Goal: Task Accomplishment & Management: Complete application form

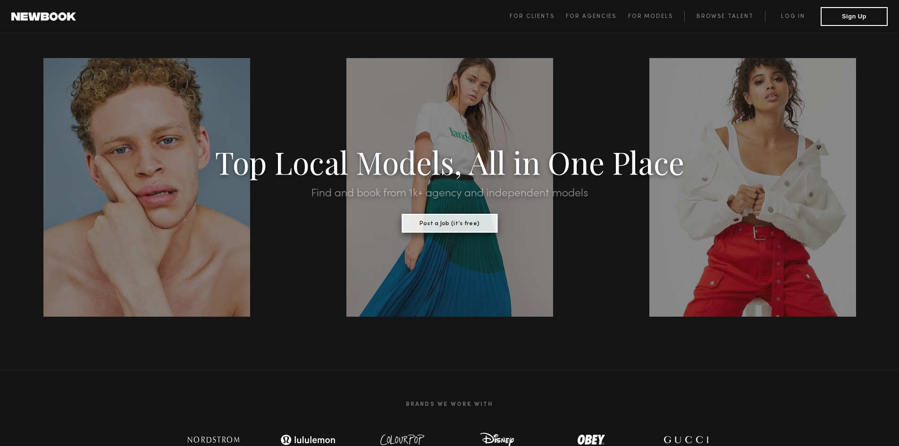
click at [479, 228] on button "Post a Job (it’s free)" at bounding box center [450, 223] width 96 height 19
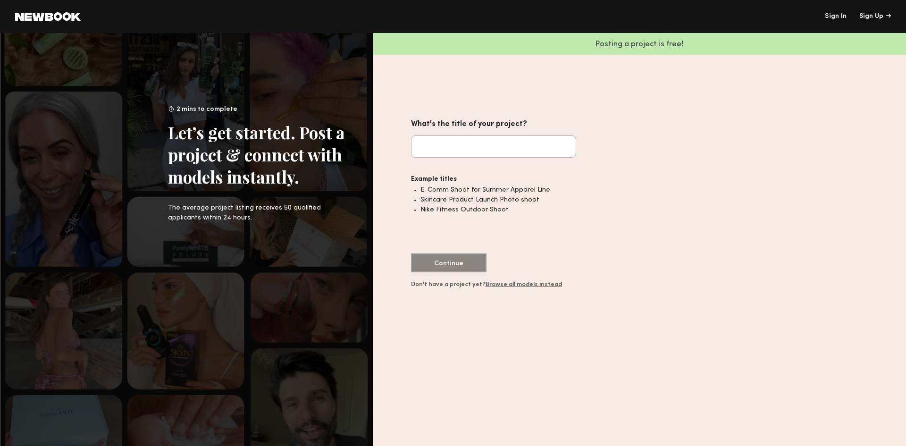
click at [507, 143] on input "What's the title of your project?" at bounding box center [493, 146] width 165 height 22
type input "*"
type input "**********"
click at [462, 264] on button "Continue" at bounding box center [449, 262] width 76 height 19
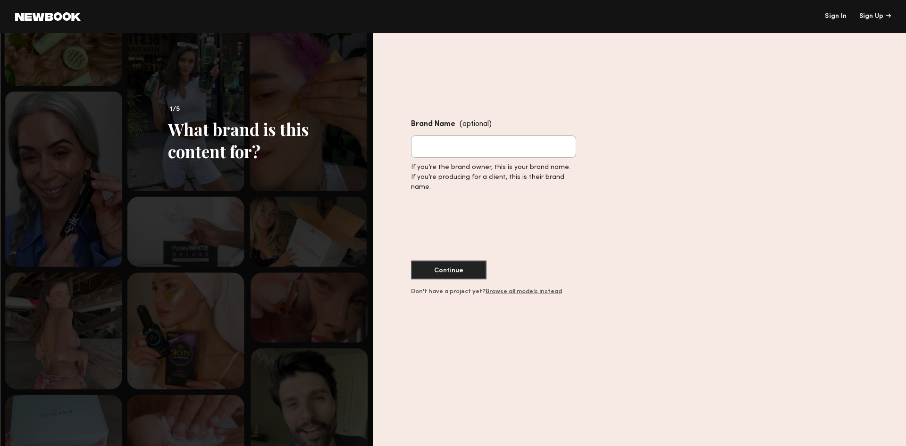
click at [458, 140] on input "Brand Name (optional)" at bounding box center [493, 146] width 165 height 22
type input "*"
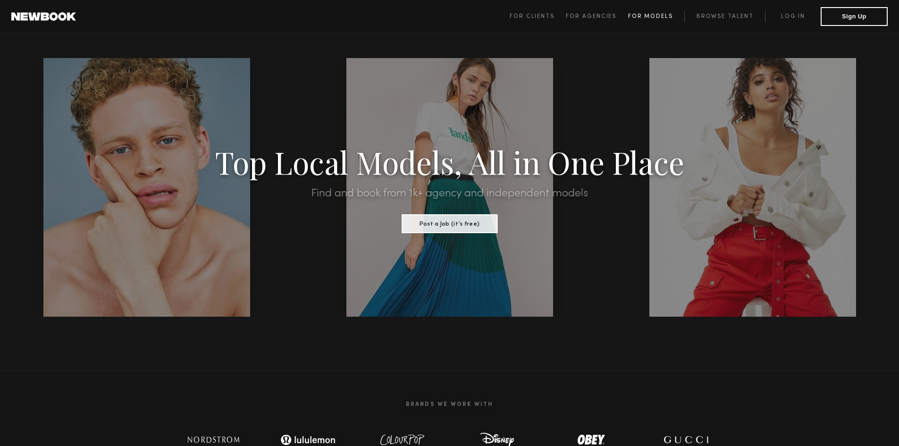
click at [653, 11] on link "For Models" at bounding box center [656, 16] width 57 height 11
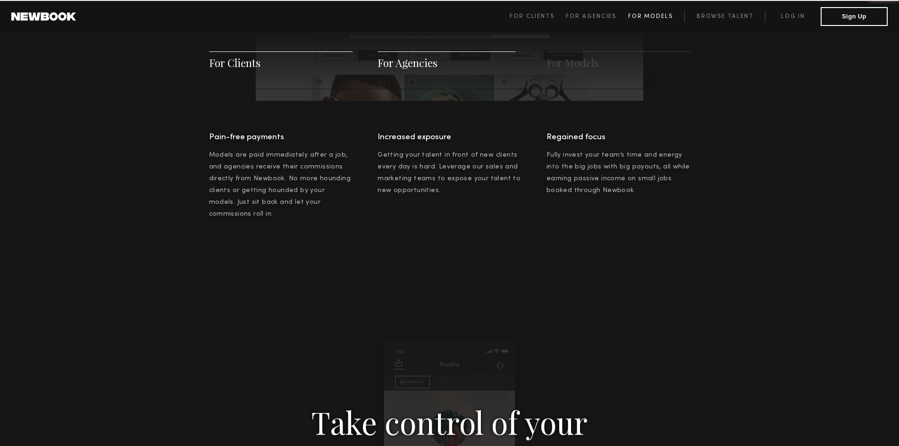
scroll to position [1358, 0]
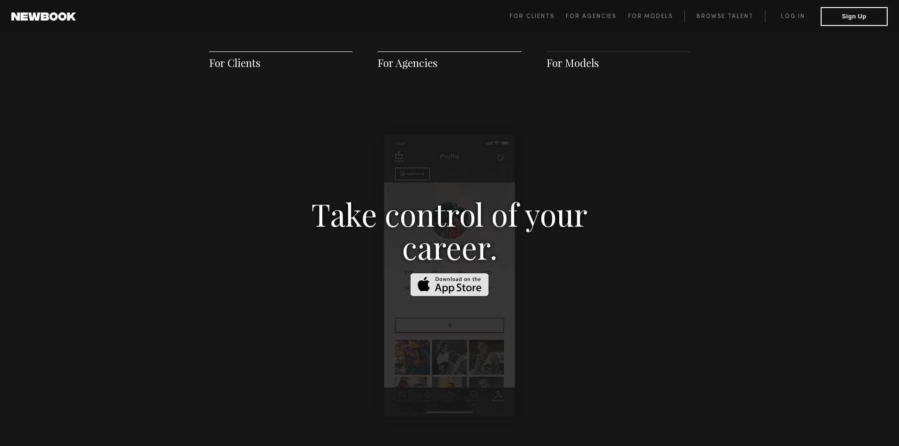
click at [580, 59] on span "For Models" at bounding box center [573, 63] width 52 height 14
click at [440, 60] on span "For Agencies" at bounding box center [450, 60] width 144 height 18
click at [422, 66] on span "For Agencies" at bounding box center [408, 63] width 60 height 14
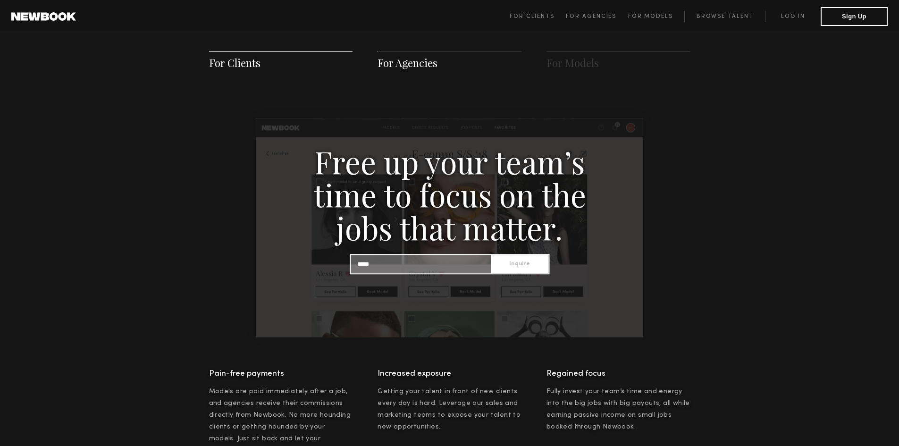
scroll to position [909, 0]
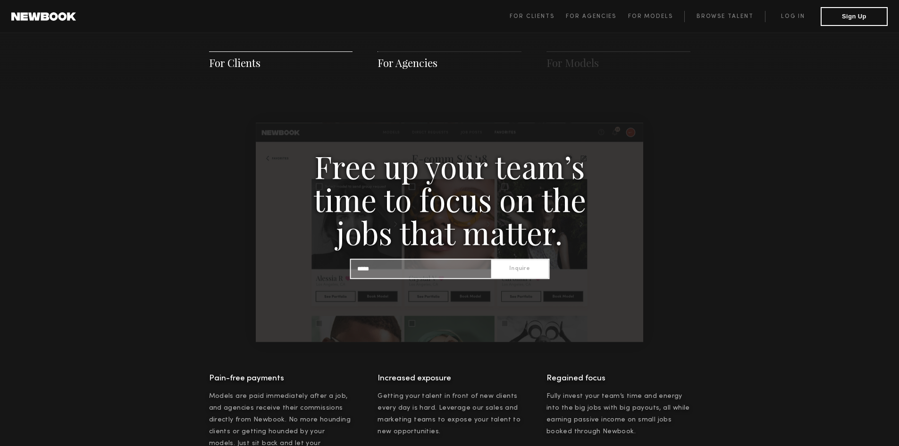
click at [221, 64] on span "For Clients" at bounding box center [234, 63] width 51 height 14
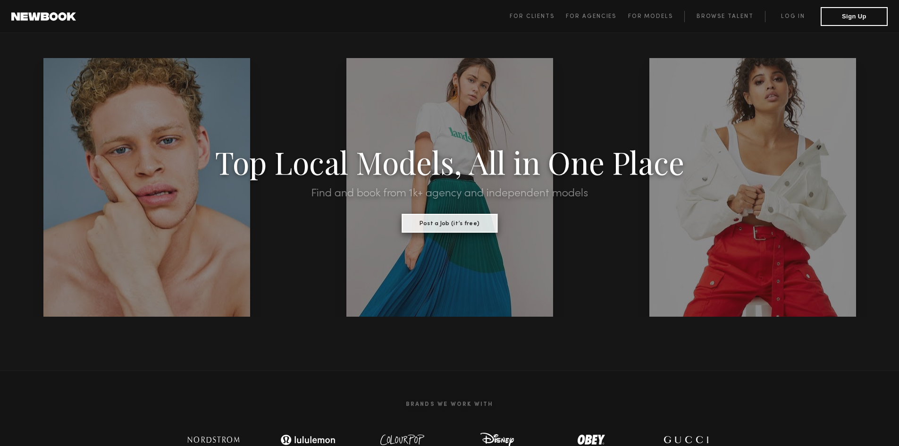
click at [466, 222] on button "Post a Job (it’s free)" at bounding box center [450, 223] width 96 height 19
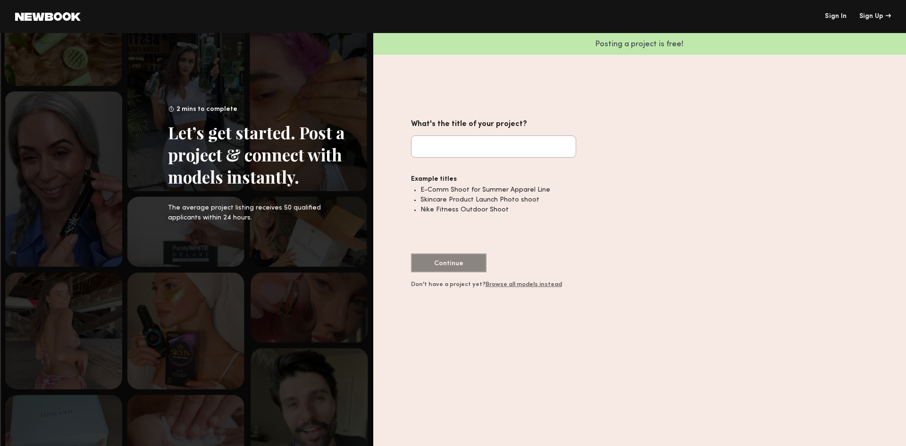
click at [497, 144] on input "What's the title of your project?" at bounding box center [493, 146] width 165 height 22
type input "**********"
click at [468, 265] on button "Continue" at bounding box center [449, 262] width 76 height 19
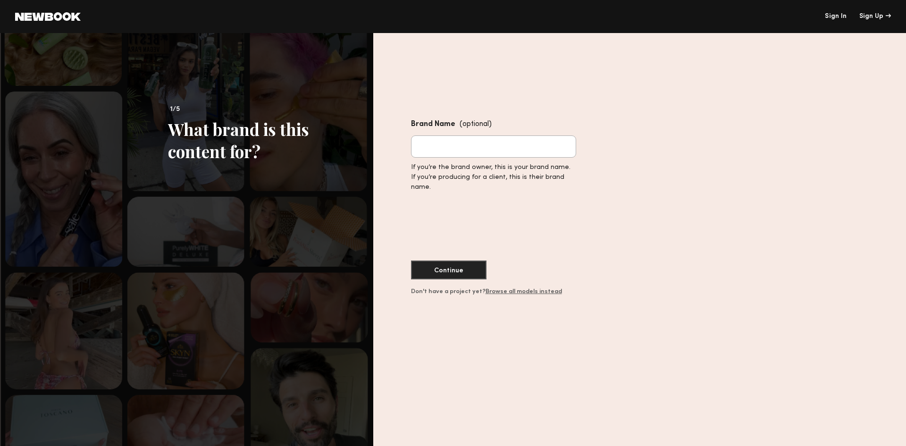
click at [470, 158] on input "Brand Name (optional)" at bounding box center [493, 146] width 165 height 22
type input "******"
click at [448, 271] on button "Continue" at bounding box center [449, 269] width 76 height 19
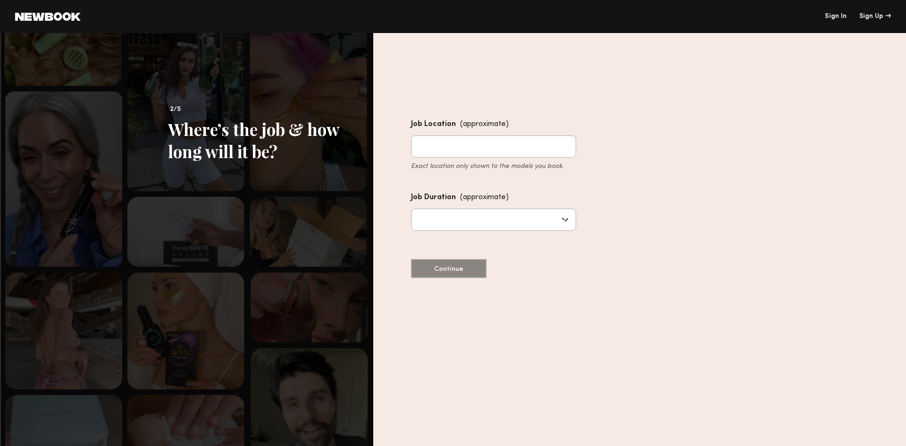
click at [478, 148] on input "Job Location (approximate) Exact location only shown to the models you book." at bounding box center [493, 146] width 165 height 22
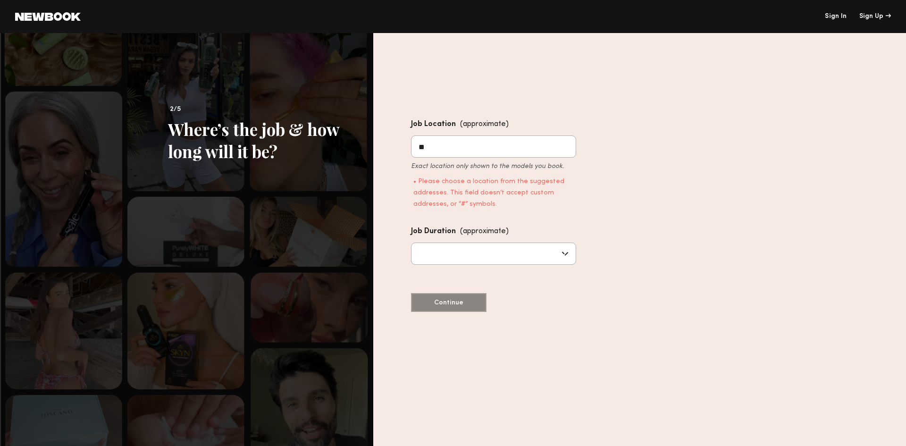
type input "*"
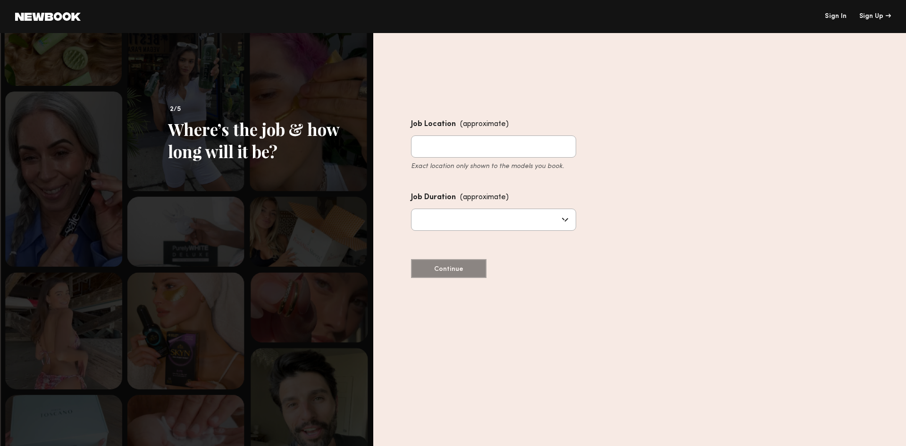
type input "*"
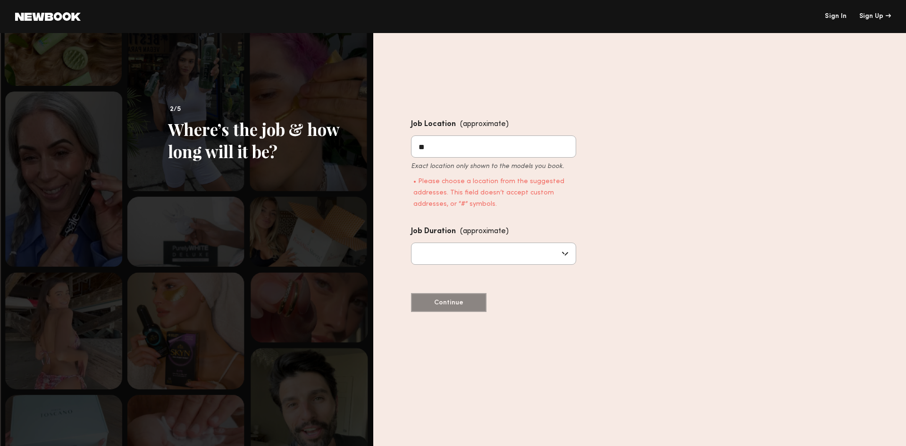
type input "*"
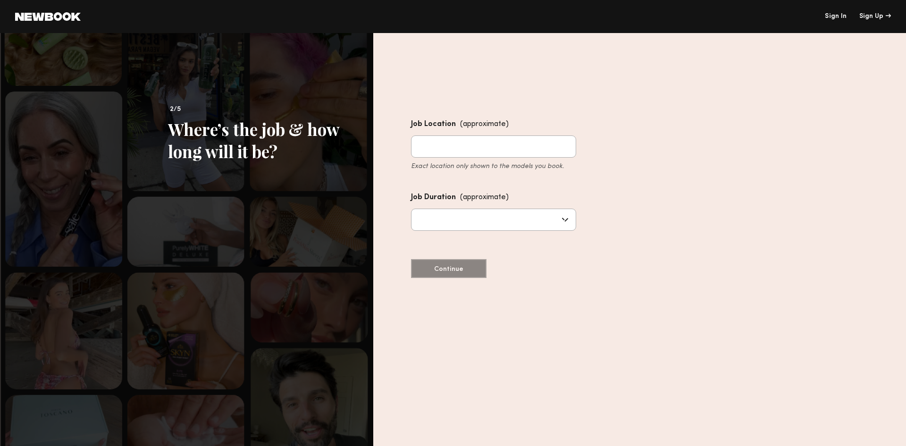
click at [479, 127] on div "(approximate)" at bounding box center [484, 124] width 49 height 13
click at [479, 135] on input "Job Location (approximate) Exact location only shown to the models you book." at bounding box center [493, 146] width 165 height 22
click at [480, 126] on div "(approximate)" at bounding box center [484, 124] width 49 height 13
click at [480, 135] on input "Job Location (approximate) Exact location only shown to the models you book." at bounding box center [493, 146] width 165 height 22
click at [514, 154] on input "Job Location (approximate) Exact location only shown to the models you book." at bounding box center [493, 146] width 165 height 22
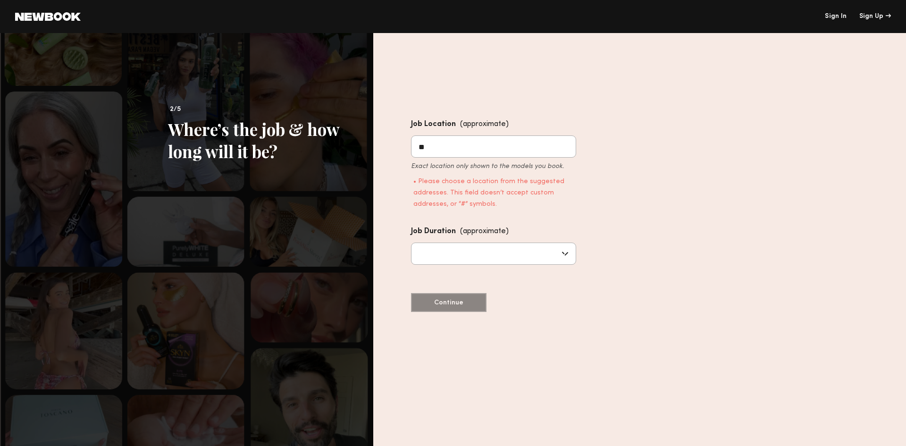
type input "*"
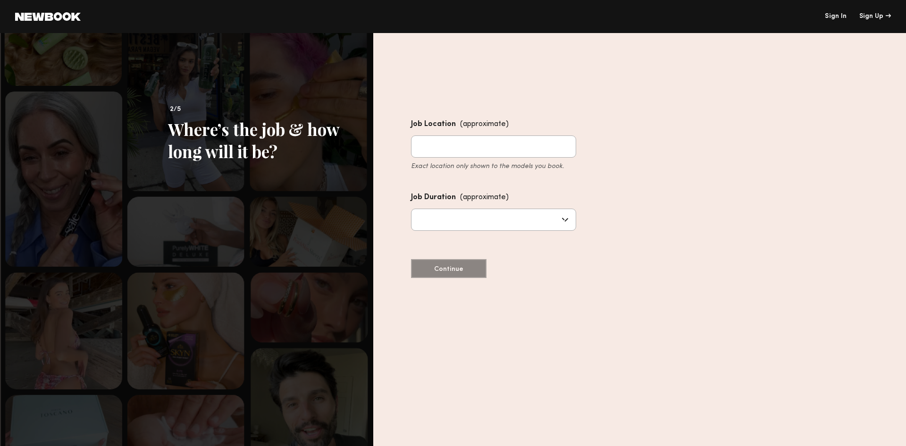
click at [565, 221] on div at bounding box center [565, 219] width 10 height 10
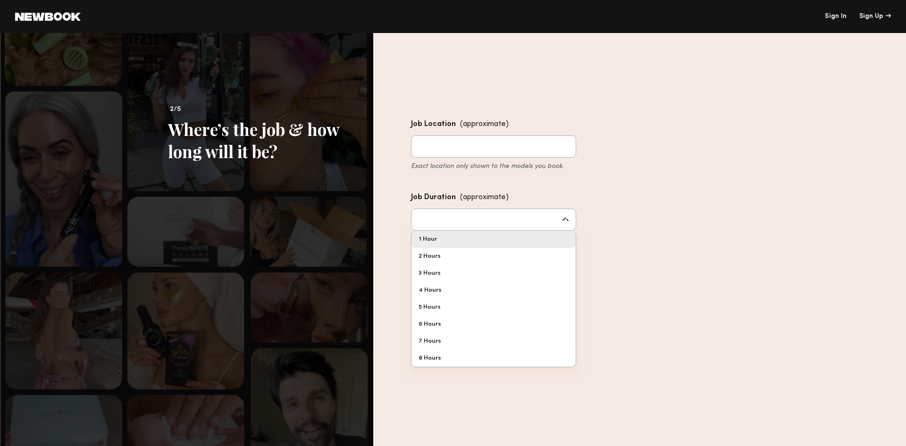
type input "******"
click at [517, 242] on div "Job Location (approximate) Exact location only shown to the models you book. Jo…" at bounding box center [493, 198] width 165 height 160
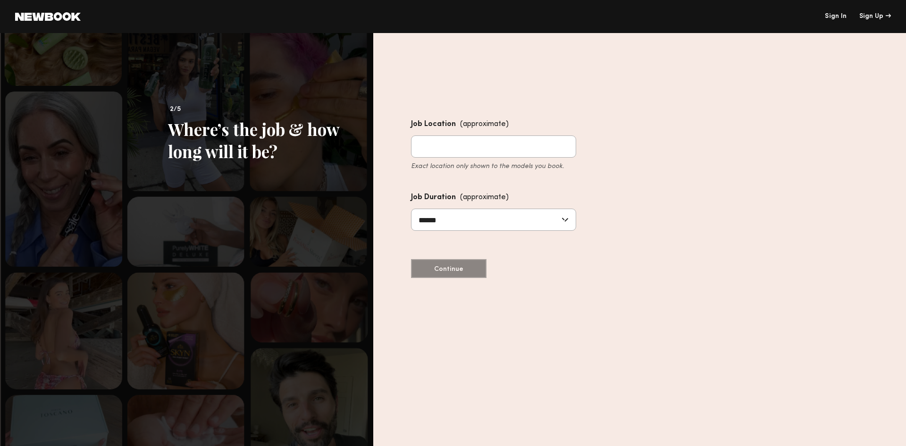
click at [501, 146] on input "Job Location (approximate) Exact location only shown to the models you book." at bounding box center [493, 146] width 165 height 22
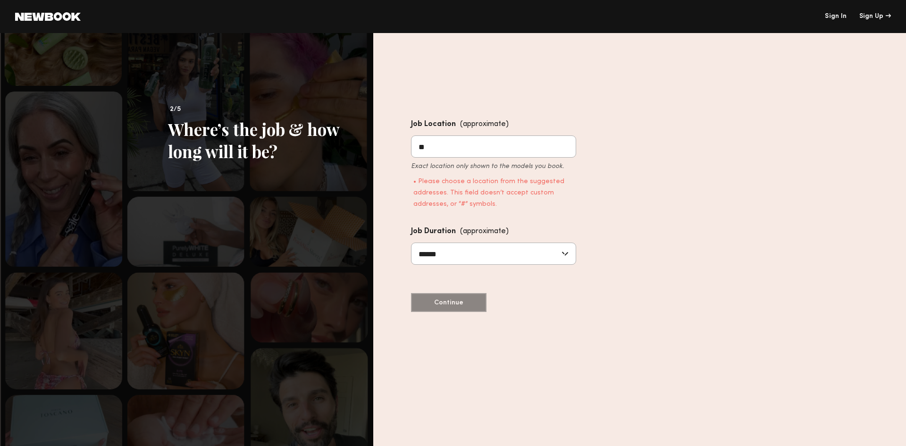
type input "*"
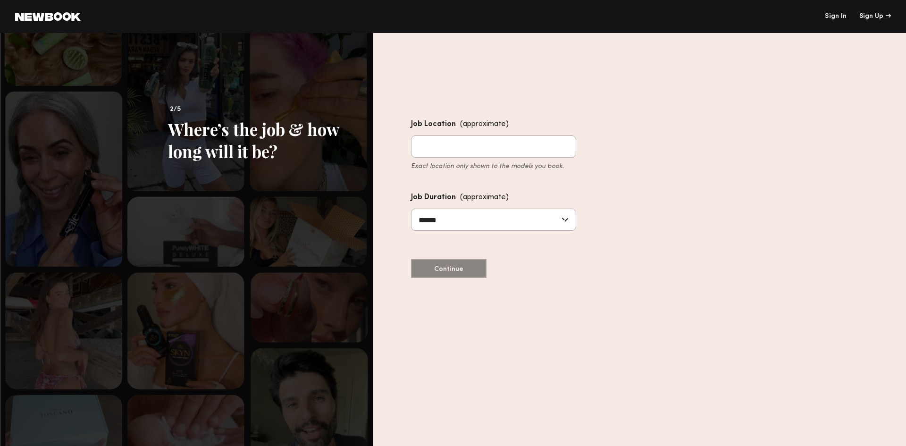
paste input "**********"
type input "**********"
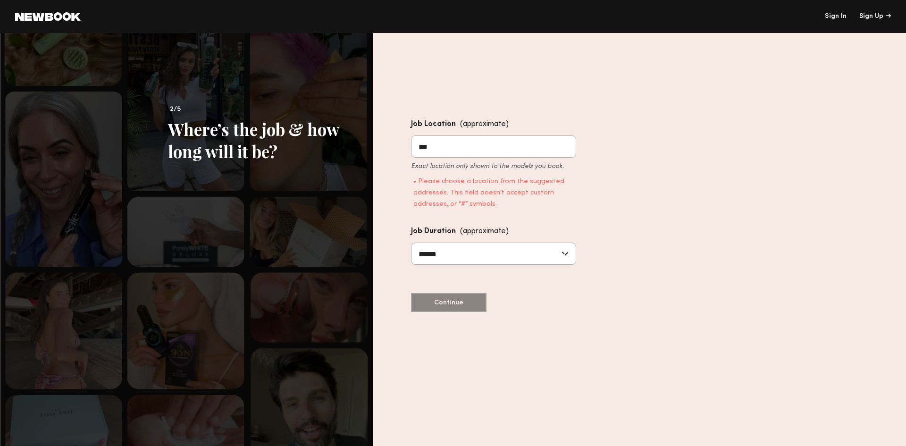
type input "***"
click at [445, 304] on nb-unregistered-job-post-location-duration-form "Job Location (approximate) *** Exact location only shown to the models you book…" at bounding box center [493, 212] width 165 height 188
drag, startPoint x: 442, startPoint y: 151, endPoint x: 384, endPoint y: 157, distance: 57.9
click at [384, 157] on div "Job Location (approximate) *** Exact location only shown to the models you book…" at bounding box center [639, 239] width 533 height 413
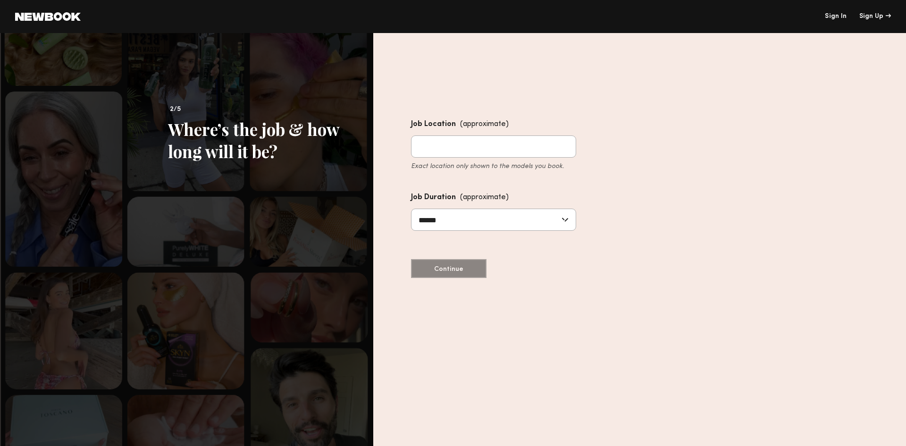
type input "*"
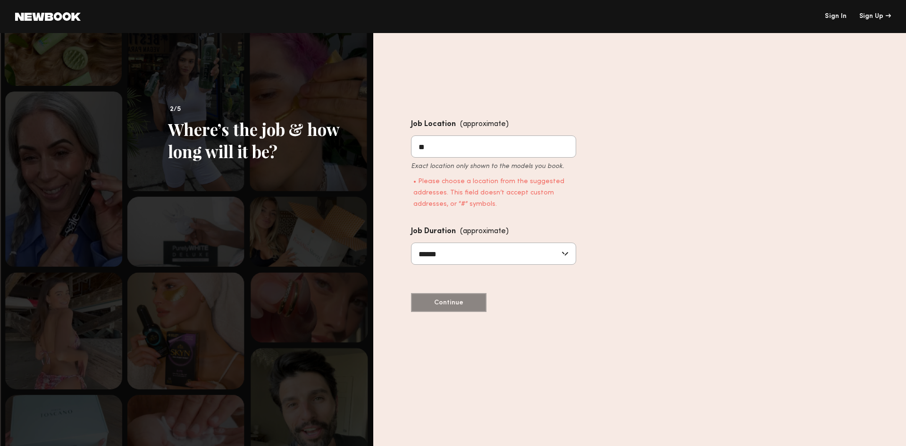
type input "*"
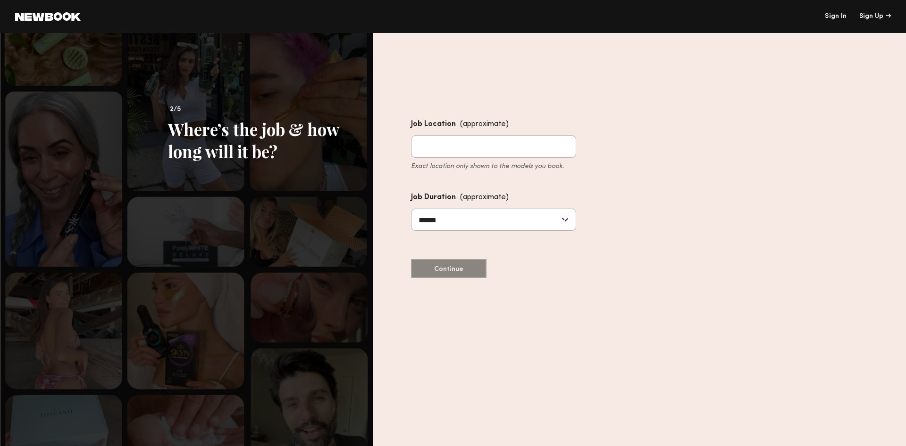
type input "*"
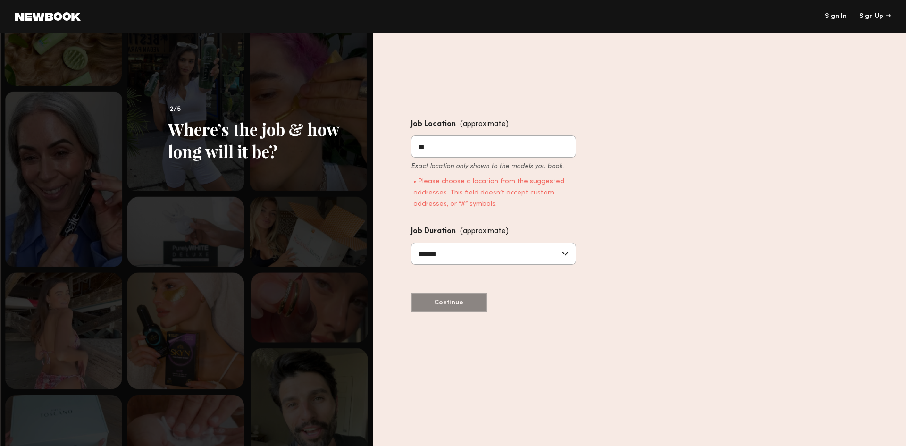
type input "*"
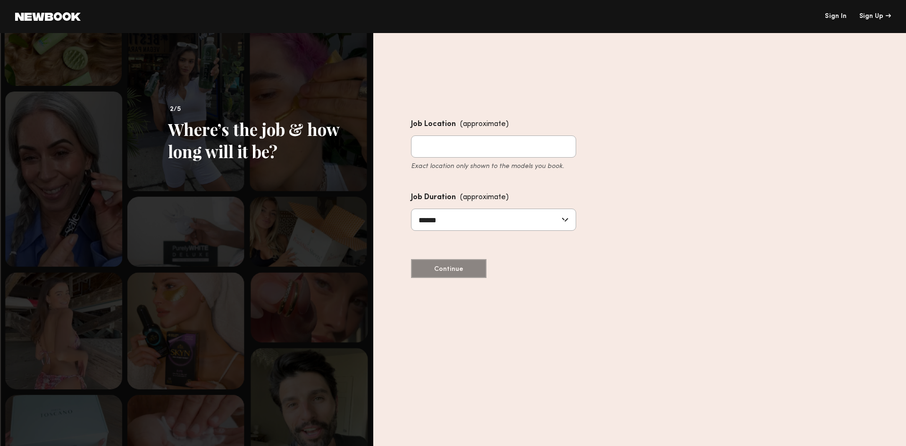
click at [569, 150] on input "Job Location (approximate) Exact location only shown to the models you book." at bounding box center [493, 146] width 165 height 22
click at [845, 16] on link "Sign In" at bounding box center [836, 16] width 22 height 7
click at [481, 254] on div "Job Location (approximate) Exact location only shown to the models you book. Jo…" at bounding box center [493, 198] width 165 height 160
click at [492, 223] on input "******" at bounding box center [493, 220] width 165 height 22
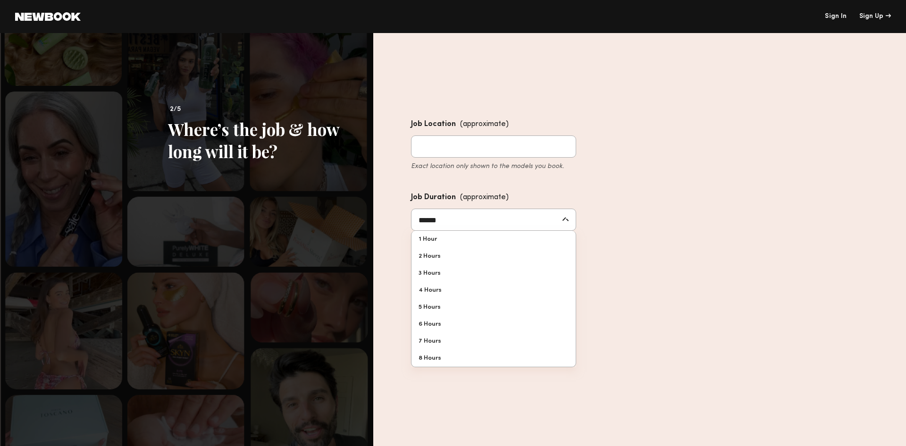
click at [570, 131] on div "Job Location (approximate)" at bounding box center [493, 124] width 165 height 13
click at [570, 135] on input "Job Location (approximate) Exact location only shown to the models you book." at bounding box center [493, 146] width 165 height 22
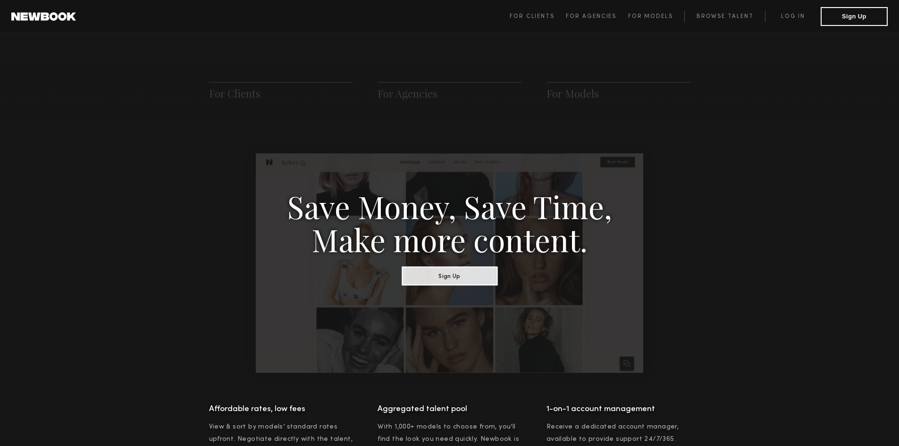
scroll to position [424, 0]
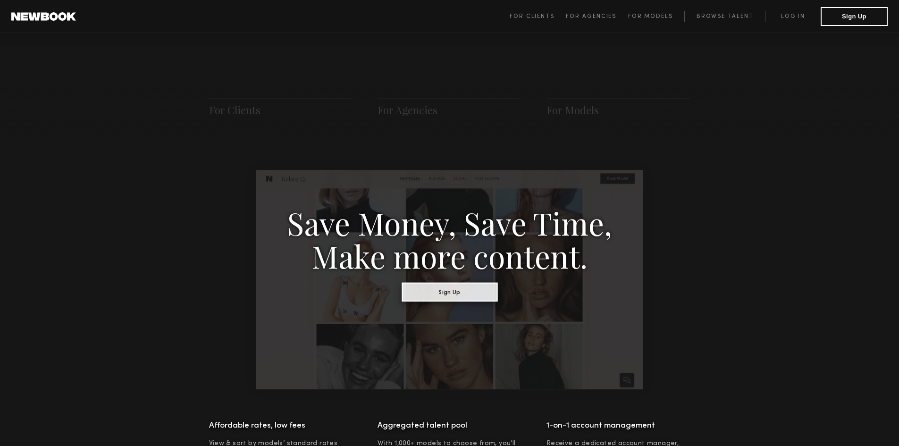
click at [480, 293] on button "Sign Up" at bounding box center [450, 291] width 96 height 19
click at [463, 298] on button "Sign Up" at bounding box center [450, 291] width 96 height 19
click at [849, 26] on header "For Clients For Agencies For Models Browse Talent Log in Sign Up ☰" at bounding box center [449, 16] width 899 height 33
click at [853, 17] on button "Sign Up" at bounding box center [854, 16] width 67 height 19
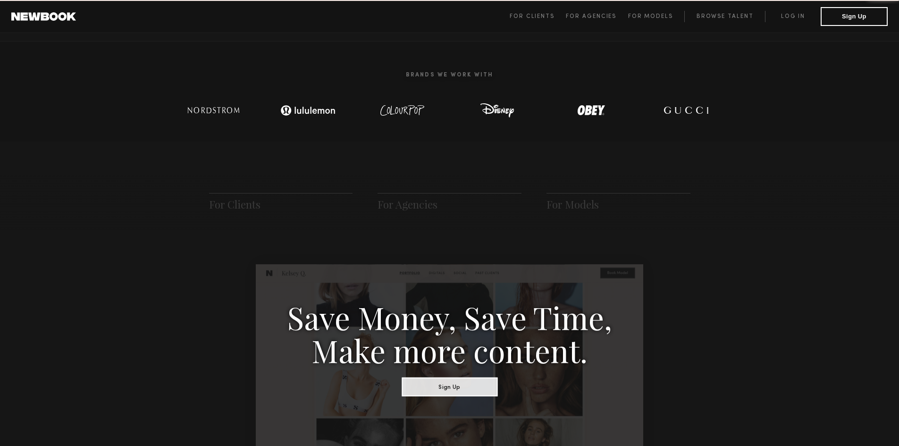
scroll to position [202, 0]
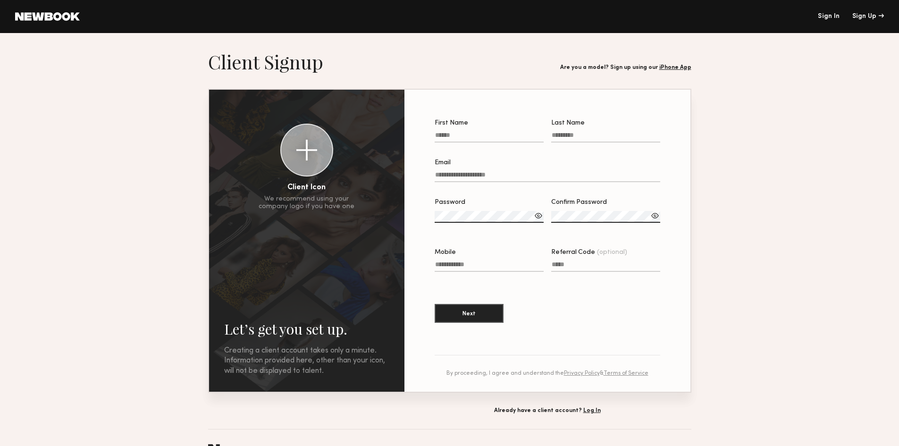
click at [479, 142] on input "First Name" at bounding box center [489, 137] width 109 height 11
click at [469, 182] on input "Email" at bounding box center [548, 176] width 226 height 11
click at [469, 126] on div "First Name" at bounding box center [489, 123] width 109 height 7
click at [469, 132] on input "First Name Required" at bounding box center [489, 137] width 109 height 11
click at [476, 150] on div "Required" at bounding box center [489, 148] width 109 height 8
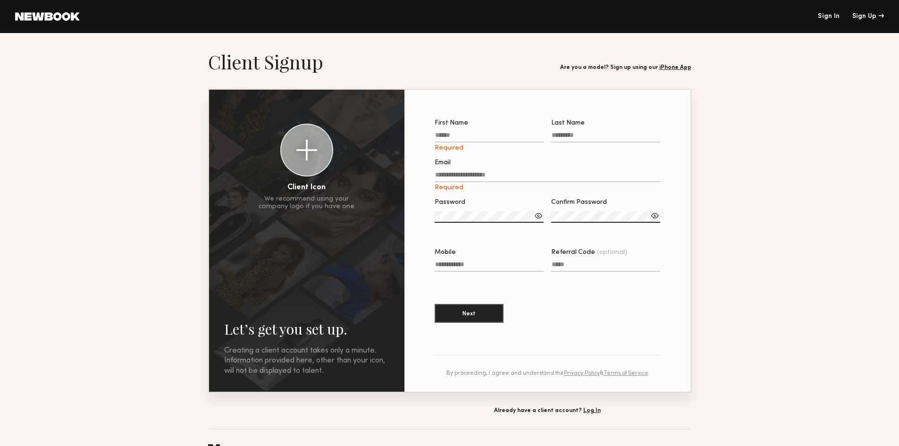
click at [476, 143] on input "First Name Required" at bounding box center [489, 137] width 109 height 11
type input "*****"
click at [564, 135] on input "Last Name" at bounding box center [605, 137] width 109 height 11
type input "*"
type input "******"
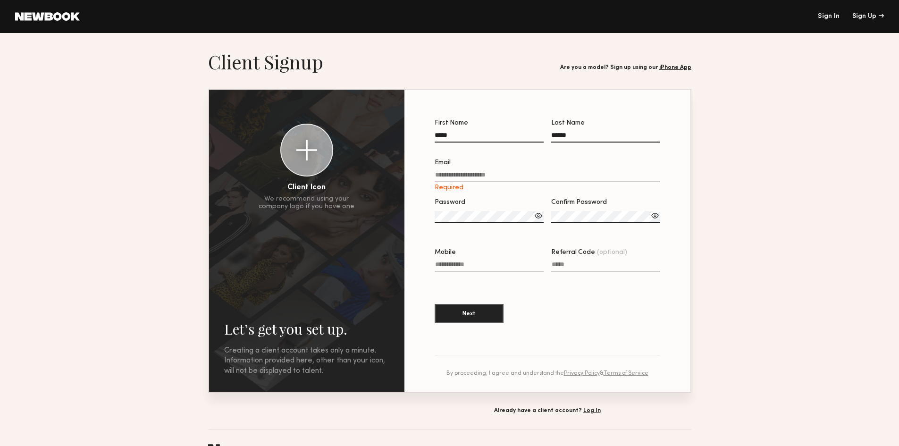
click at [478, 166] on div "Email" at bounding box center [548, 163] width 226 height 7
click at [478, 171] on input "Email Required" at bounding box center [548, 176] width 226 height 11
click at [477, 169] on label "Email Required" at bounding box center [548, 176] width 226 height 32
click at [477, 171] on input "Email Required" at bounding box center [548, 176] width 226 height 11
click at [475, 177] on input "Email Required" at bounding box center [548, 176] width 226 height 11
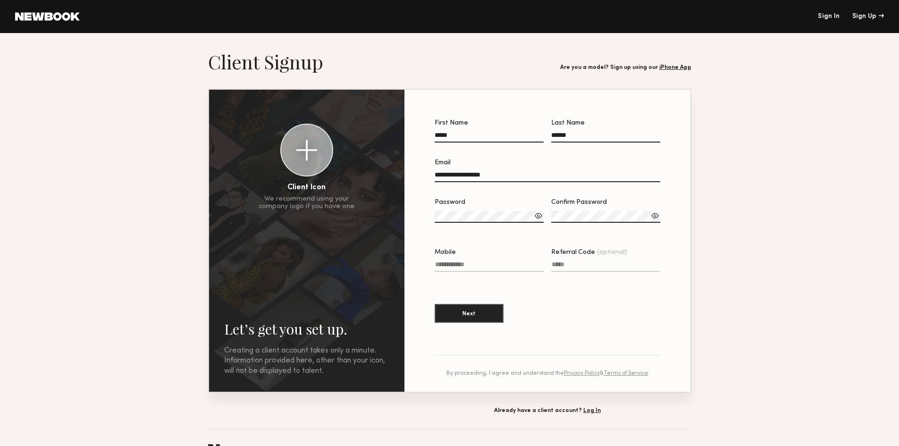
type input "**********"
click at [481, 212] on label "Password" at bounding box center [489, 215] width 109 height 33
click at [481, 212] on label "Password Invalid password format" at bounding box center [489, 215] width 109 height 33
click at [367, 216] on div "**********" at bounding box center [449, 241] width 481 height 302
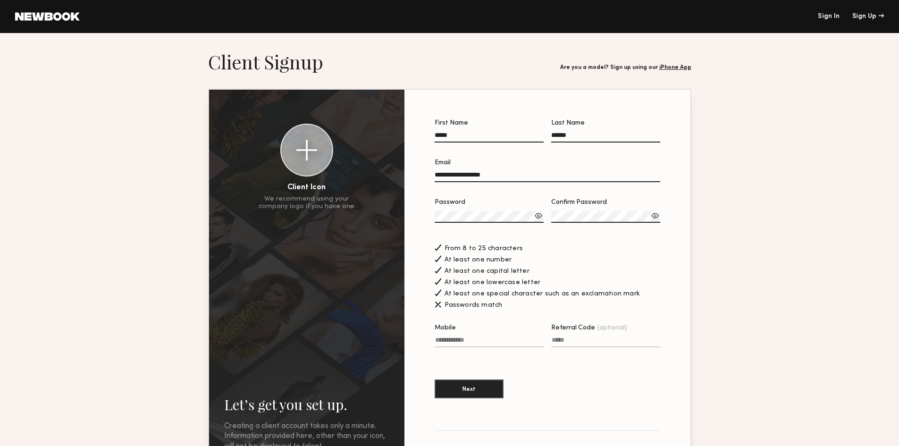
click at [572, 212] on label "Confirm Password" at bounding box center [605, 215] width 109 height 33
click at [471, 347] on input "Mobile" at bounding box center [489, 341] width 109 height 11
type input "*"
type input "**********"
click at [572, 344] on input "Referral Code (optional)" at bounding box center [605, 341] width 109 height 11
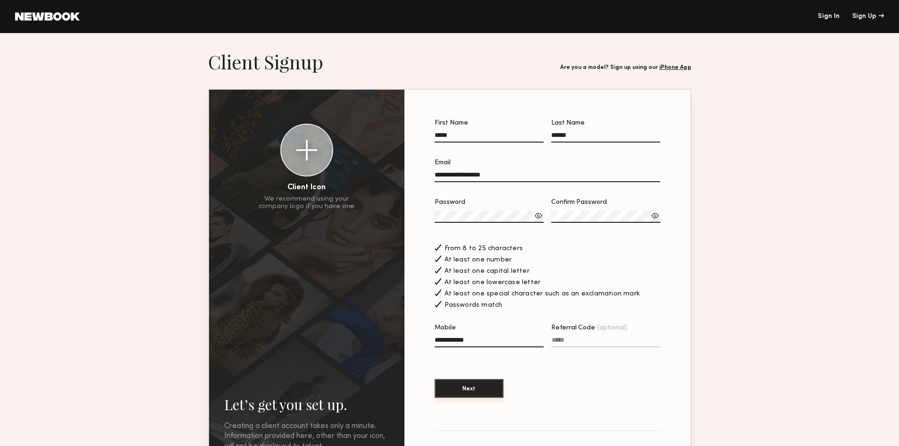
click at [473, 390] on button "Next" at bounding box center [469, 388] width 69 height 19
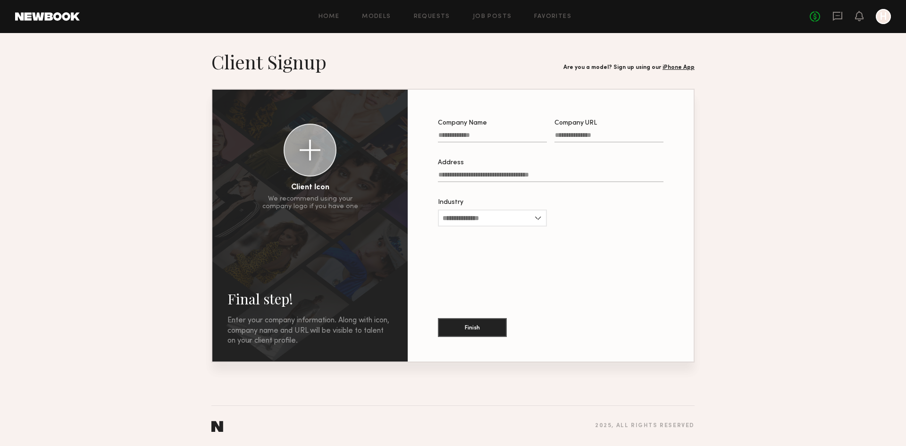
click at [471, 131] on label "Company Name" at bounding box center [492, 136] width 109 height 32
click at [471, 132] on input "Company Name" at bounding box center [492, 137] width 109 height 11
click at [476, 139] on input "Company Name" at bounding box center [492, 137] width 109 height 11
click at [604, 135] on input "Company URL" at bounding box center [609, 137] width 109 height 11
click at [553, 177] on input "Address" at bounding box center [551, 176] width 226 height 11
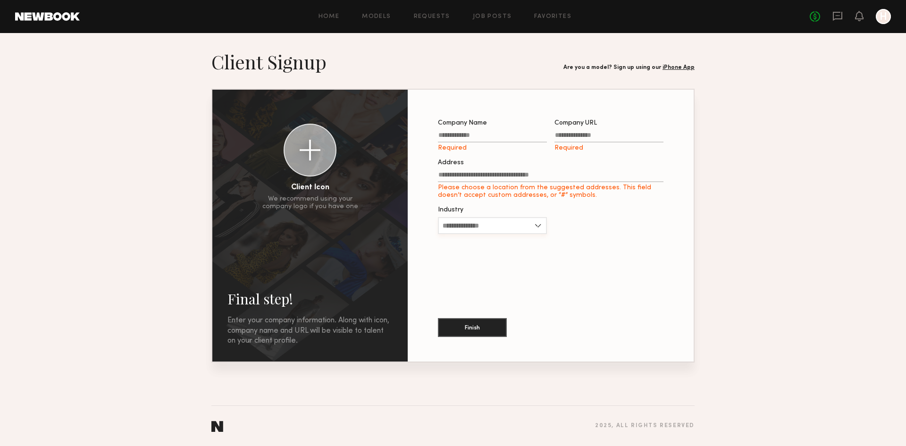
click at [540, 222] on input "Industry" at bounding box center [492, 225] width 109 height 17
click at [574, 247] on div "Company Name Required Company URL Required Address Please choose a location fro…" at bounding box center [551, 226] width 256 height 242
click at [487, 320] on button "Finish" at bounding box center [472, 327] width 69 height 19
click at [72, 17] on link at bounding box center [47, 16] width 65 height 8
click at [45, 16] on link at bounding box center [47, 16] width 65 height 8
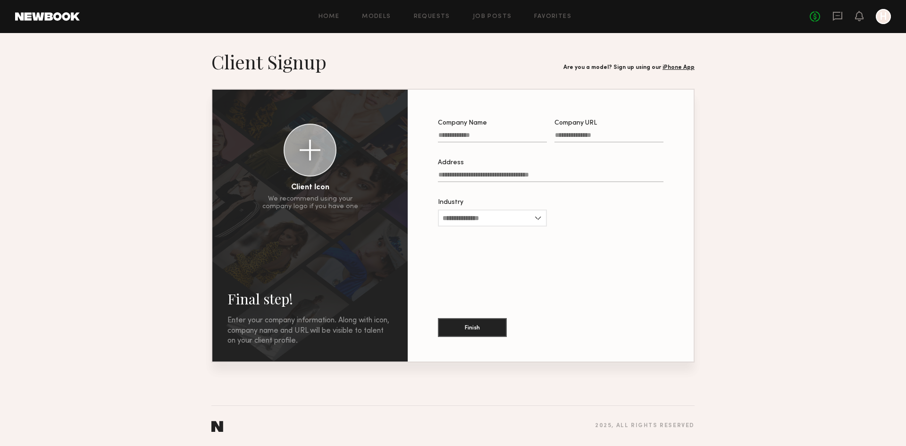
click at [317, 16] on div "Home Models Requests Job Posts Favorites Sign Out" at bounding box center [445, 17] width 730 height 6
click at [321, 15] on link "Home" at bounding box center [329, 17] width 21 height 6
click at [338, 17] on link "Home" at bounding box center [329, 17] width 21 height 6
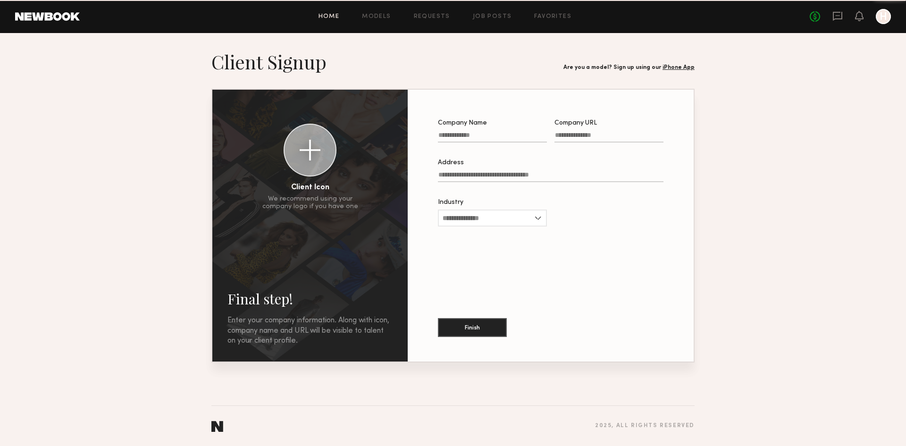
click at [338, 17] on link "Home" at bounding box center [329, 17] width 21 height 6
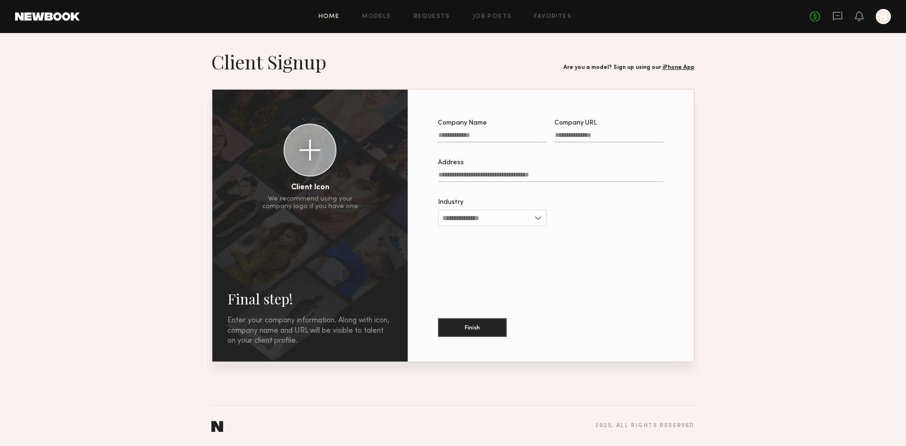
click at [338, 17] on link "Home" at bounding box center [329, 17] width 21 height 6
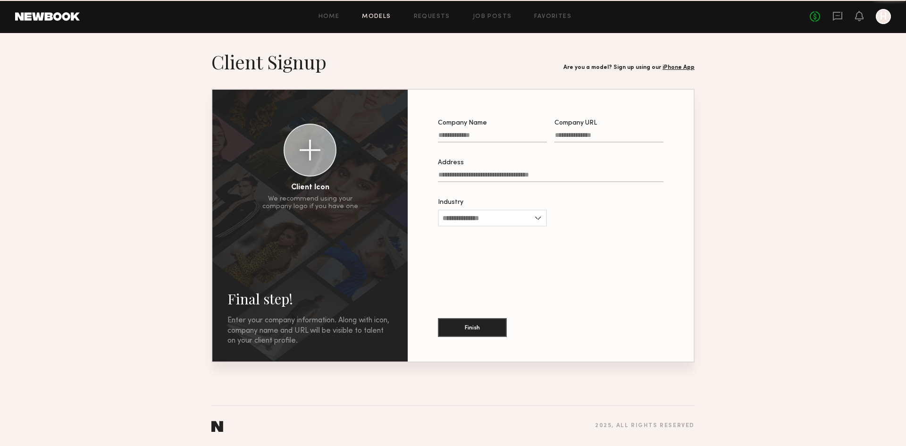
click at [372, 15] on link "Models" at bounding box center [376, 17] width 29 height 6
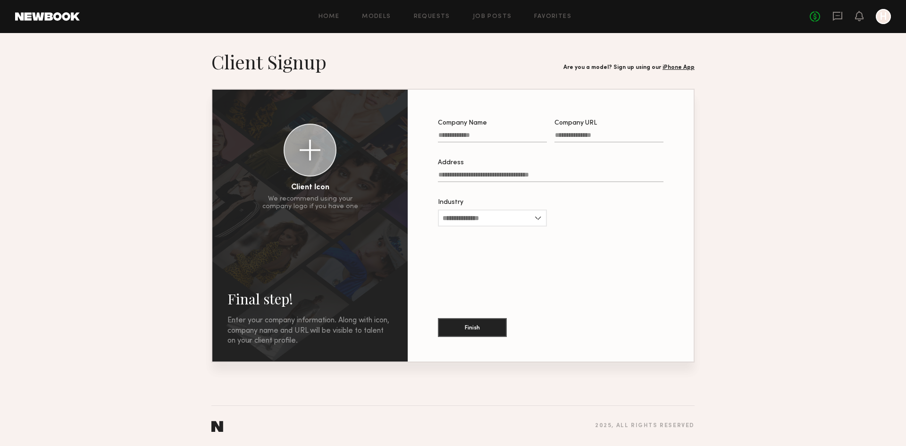
click at [881, 13] on div at bounding box center [883, 16] width 15 height 15
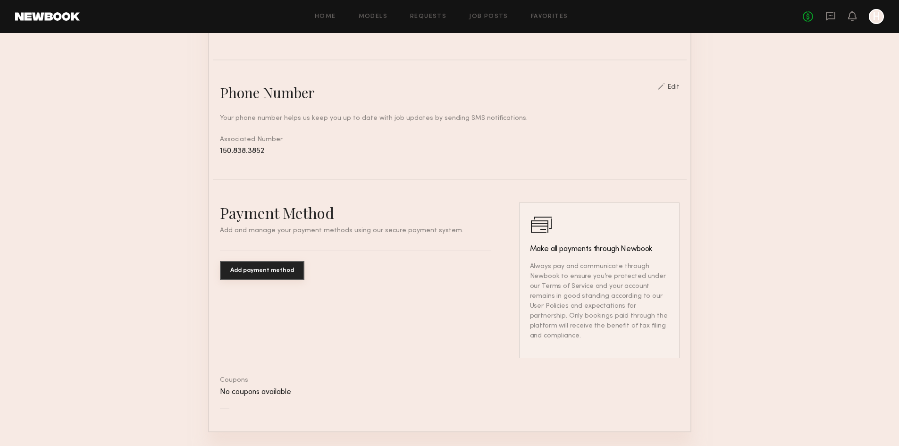
scroll to position [476, 0]
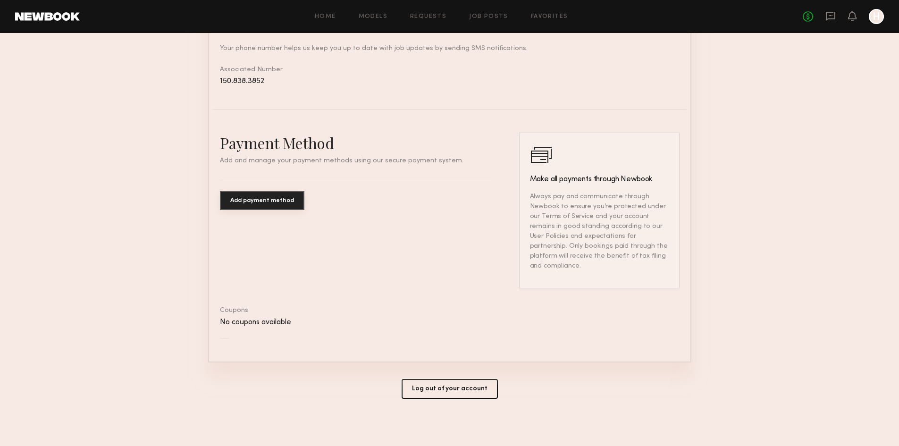
click at [438, 383] on button "Log out of your account" at bounding box center [450, 389] width 96 height 20
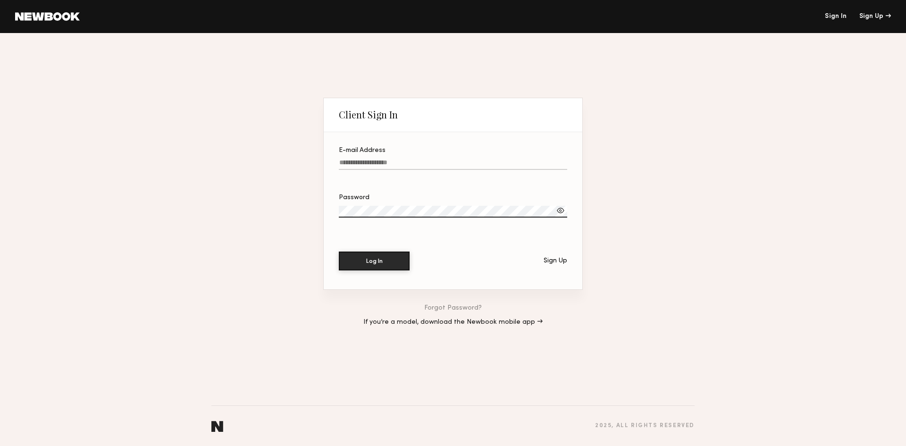
click at [564, 261] on div "Sign Up" at bounding box center [556, 261] width 24 height 7
